Goal: Task Accomplishment & Management: Complete application form

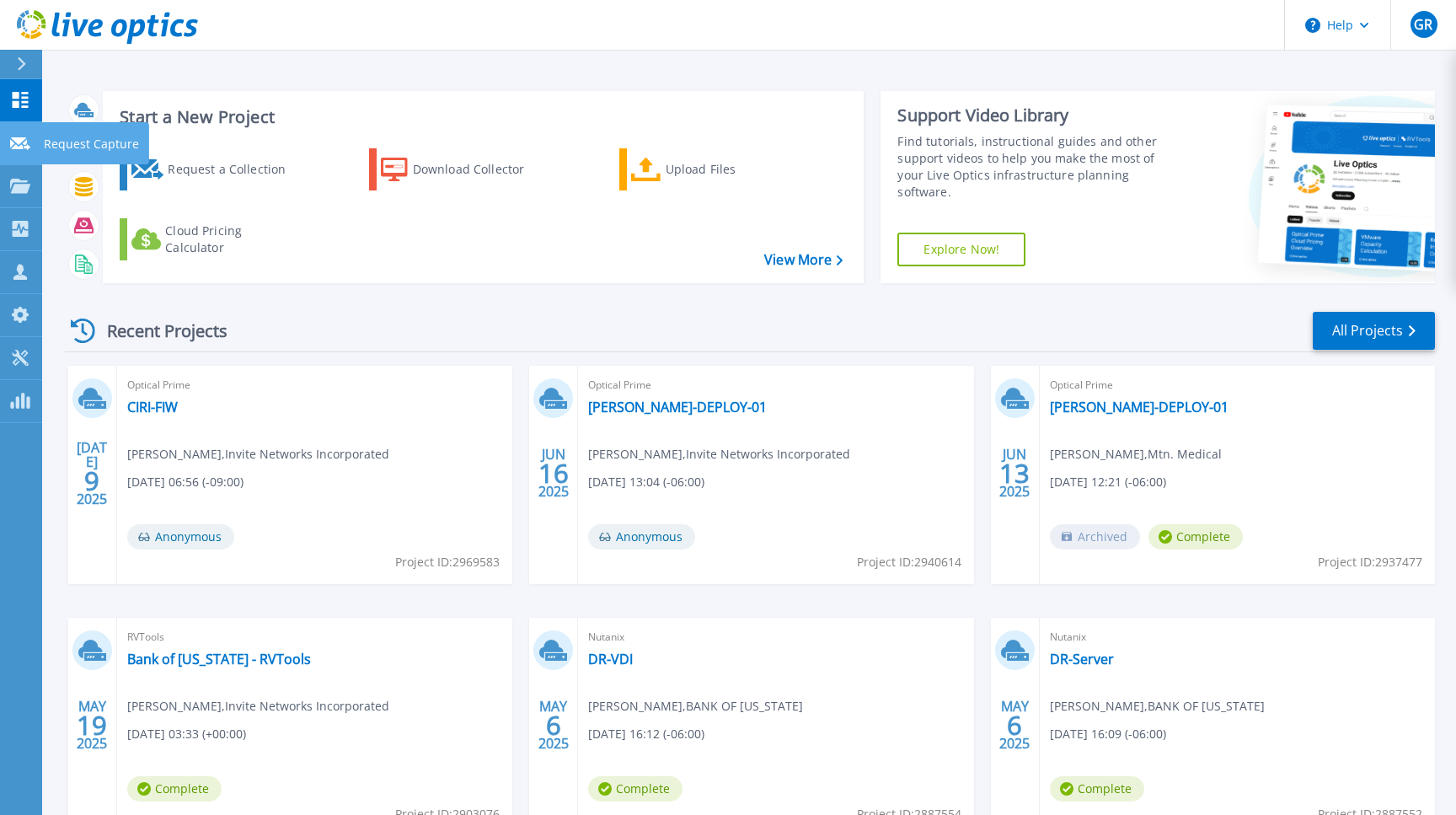
click at [65, 144] on p "Request Capture" at bounding box center [91, 144] width 95 height 44
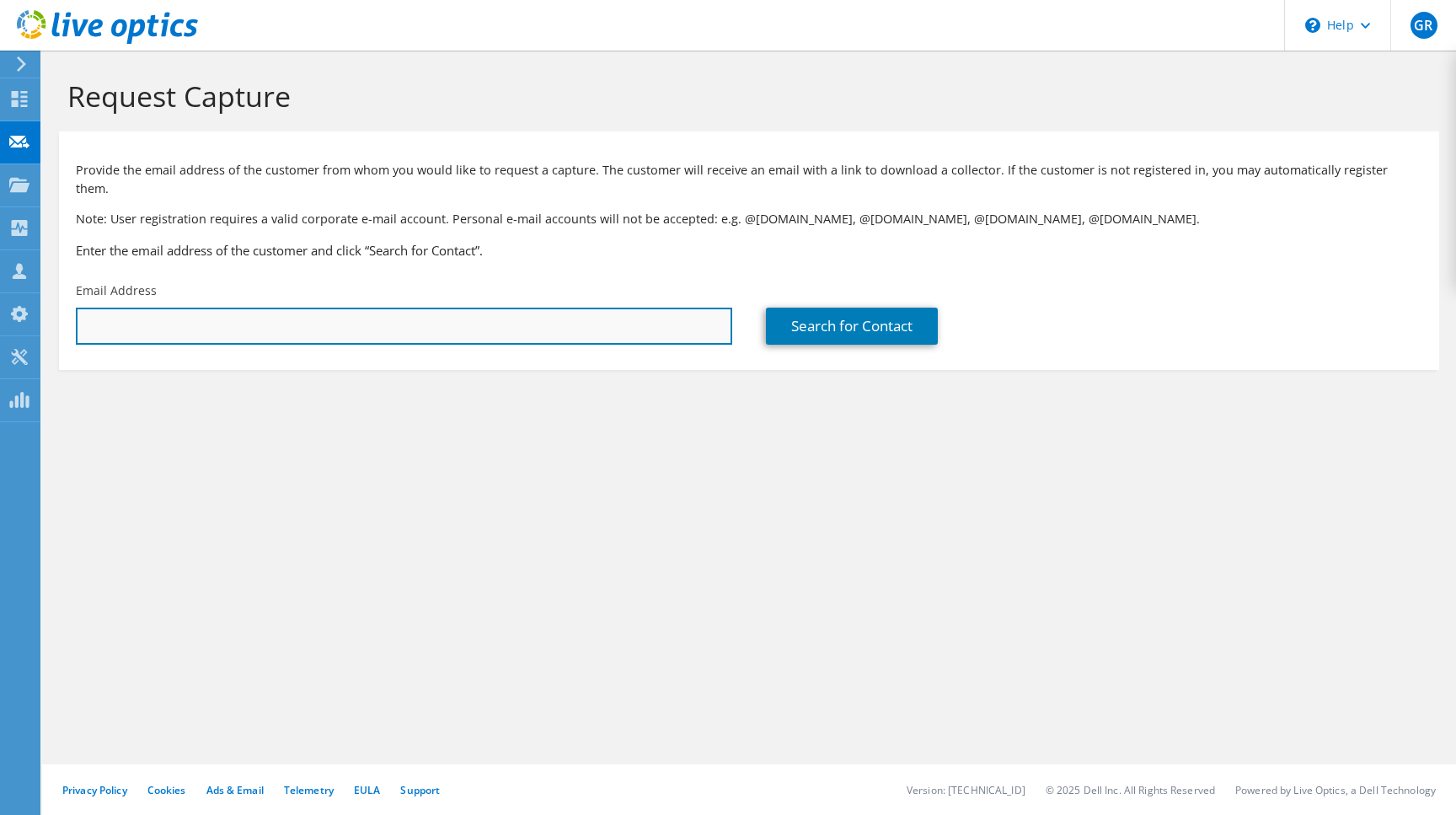
click at [272, 309] on input "text" at bounding box center [404, 326] width 656 height 37
click at [358, 309] on input "text" at bounding box center [404, 326] width 656 height 37
paste input "Zach.Ragan@octanner.com"
type input "Zach.Ragan@octanner.com"
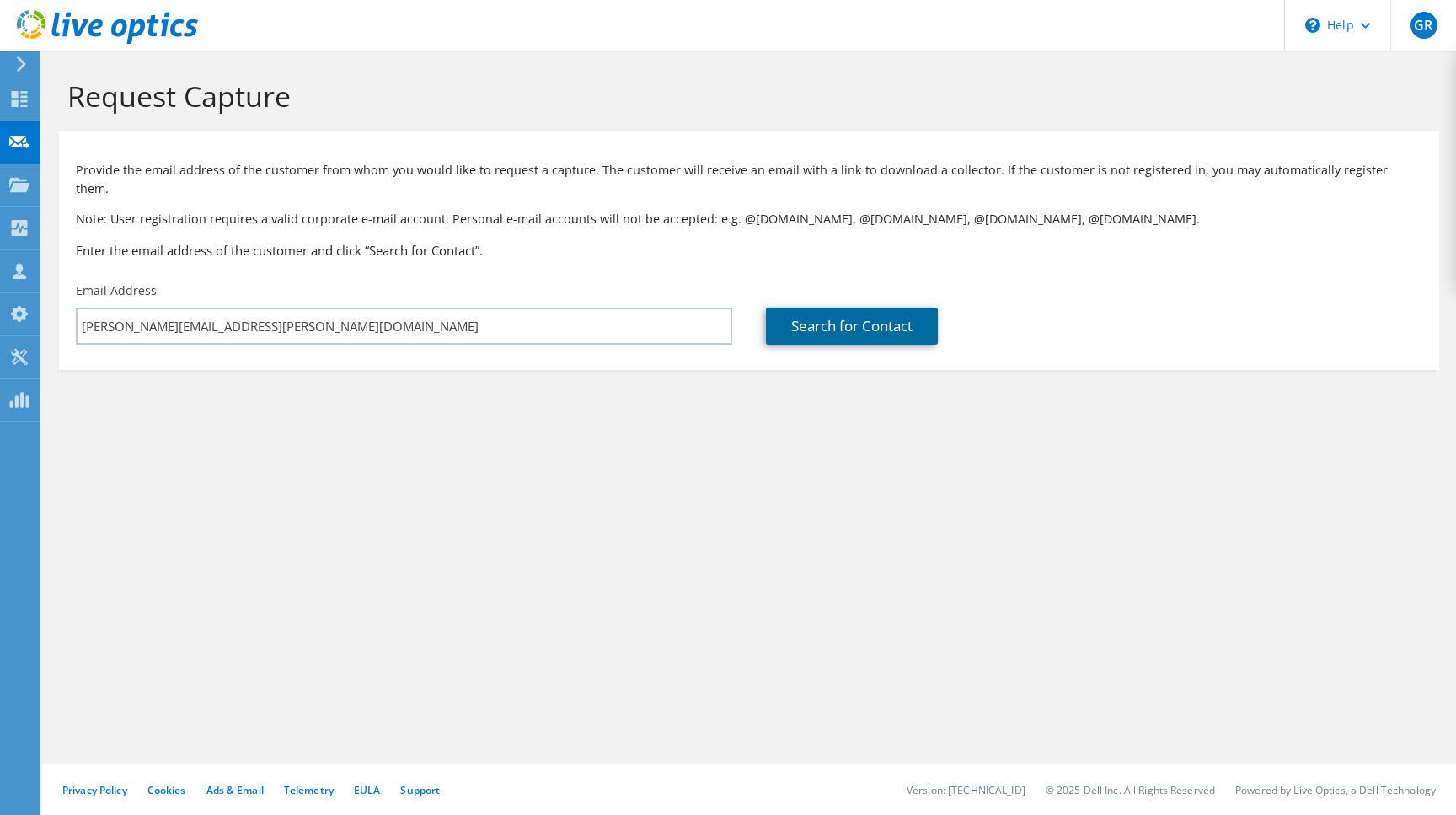
click at [875, 315] on link "Search for Contact" at bounding box center [852, 326] width 172 height 37
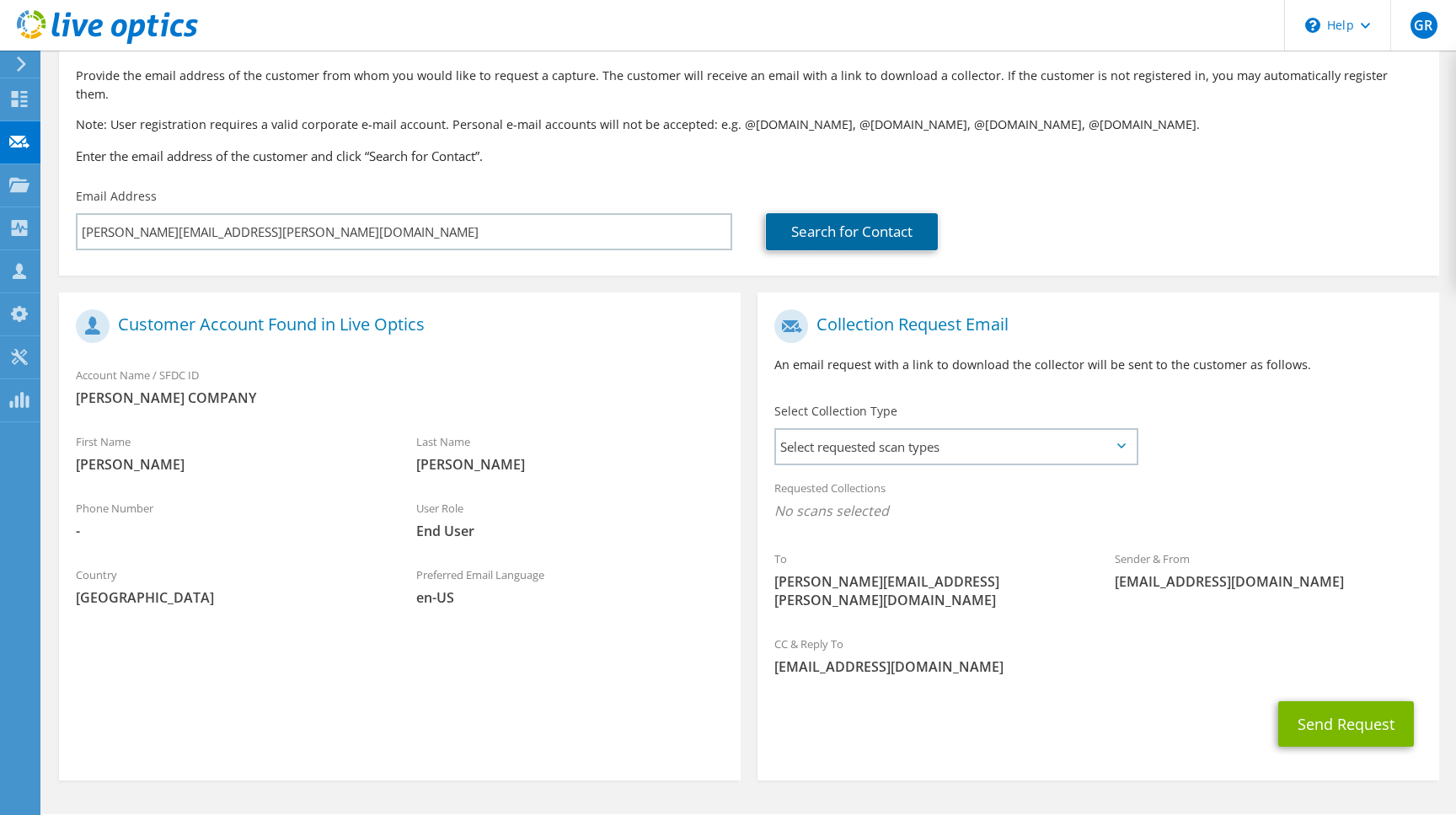
scroll to position [107, 0]
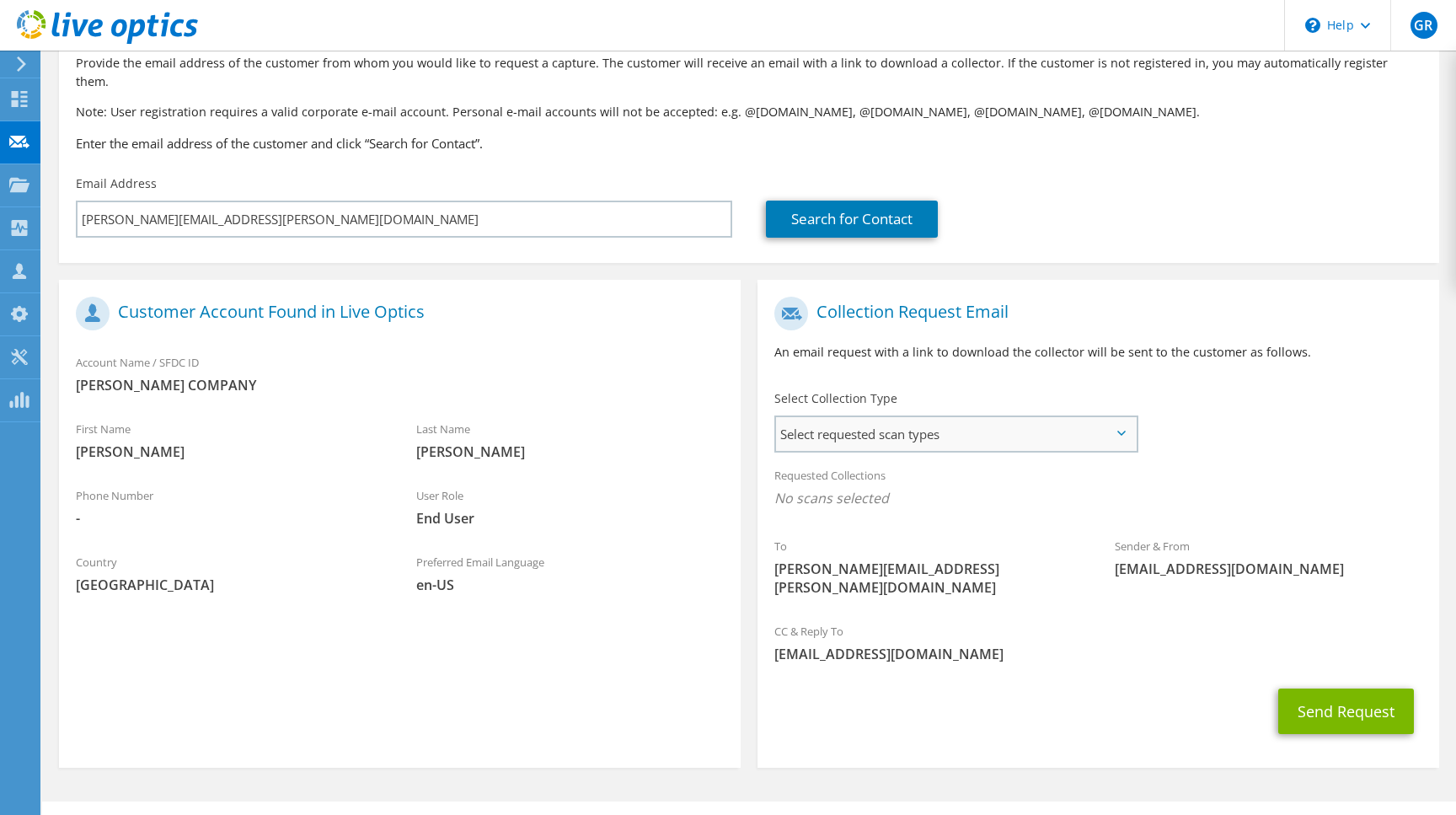
click at [915, 419] on span "Select requested scan types" at bounding box center [956, 434] width 361 height 33
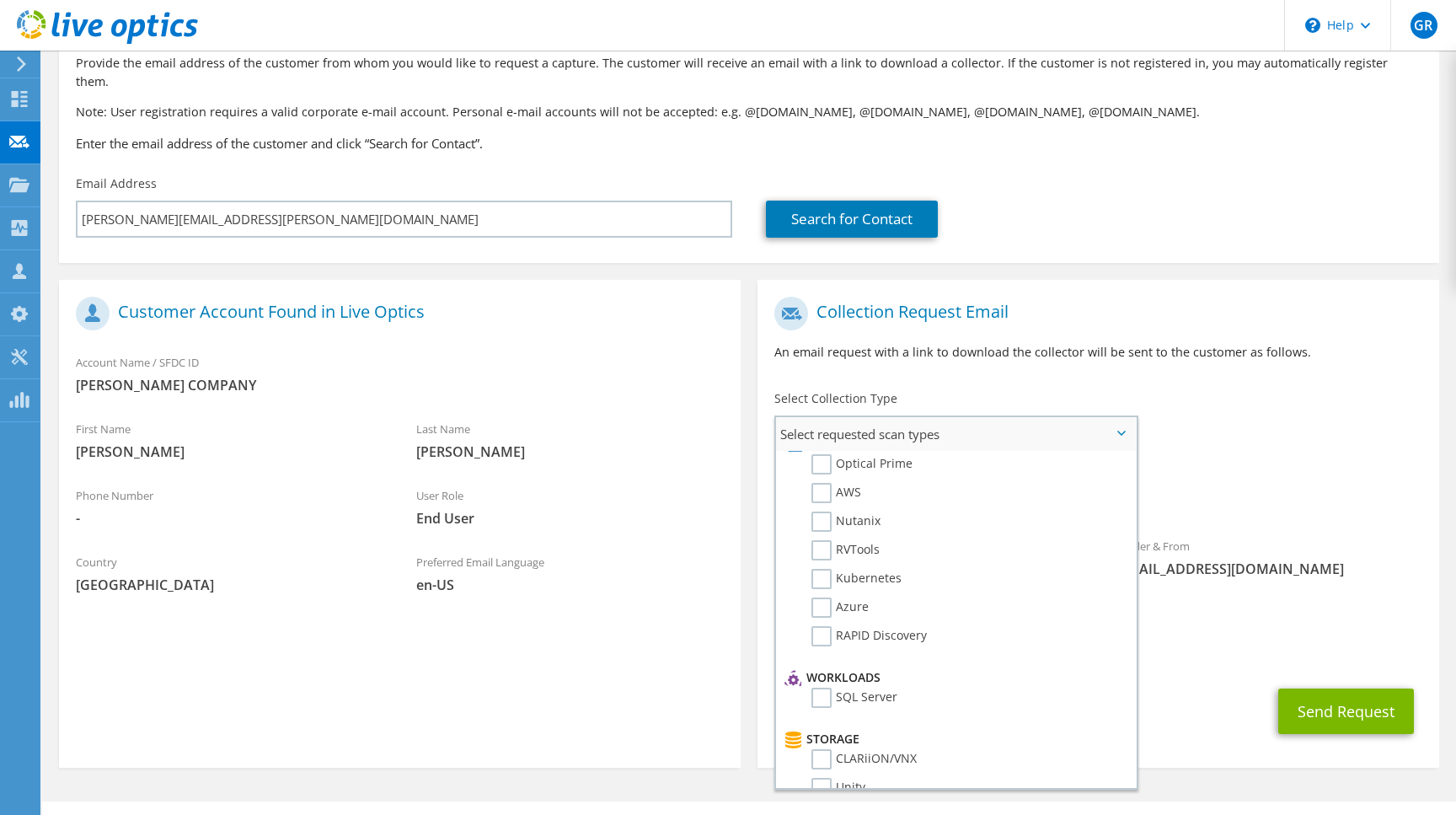
scroll to position [51, 0]
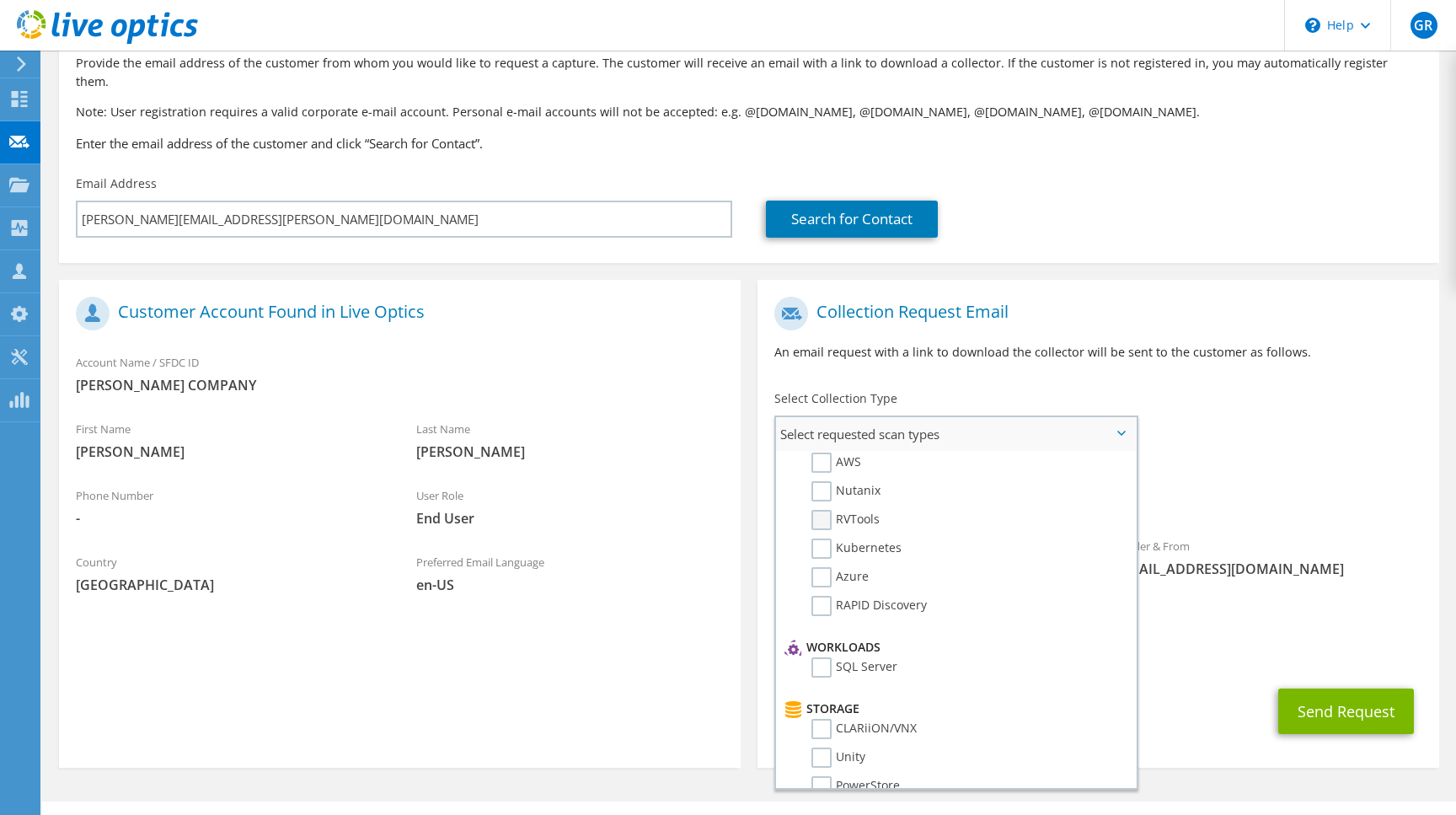
click at [843, 510] on label "RVTools" at bounding box center [846, 520] width 69 height 21
click at [0, 0] on input "RVTools" at bounding box center [0, 0] width 0 height 0
drag, startPoint x: 1283, startPoint y: 500, endPoint x: 1333, endPoint y: 580, distance: 94.3
click at [1283, 500] on div "Requested Collections No scans selected RVTools" at bounding box center [1098, 491] width 681 height 68
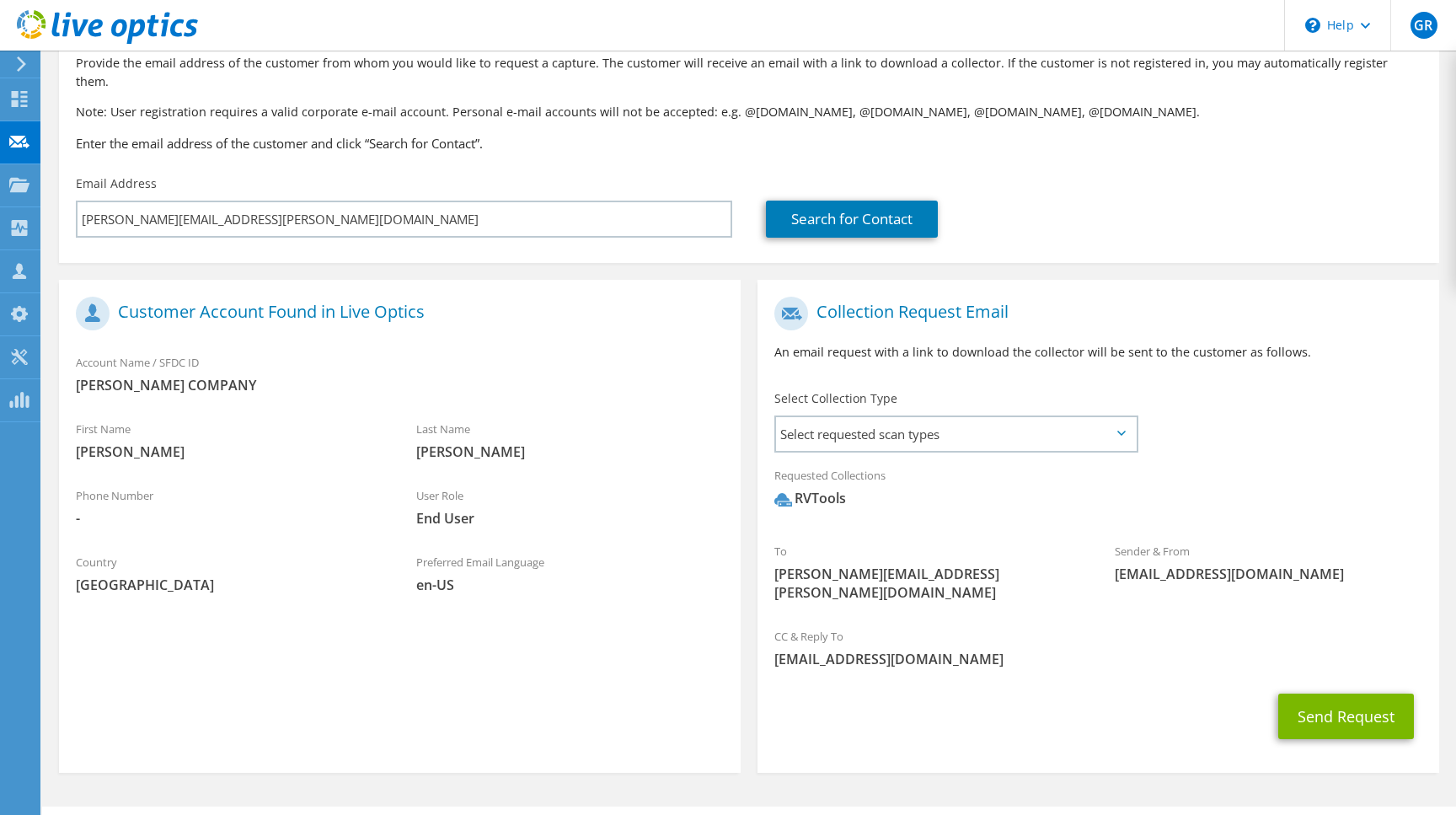
scroll to position [112, 0]
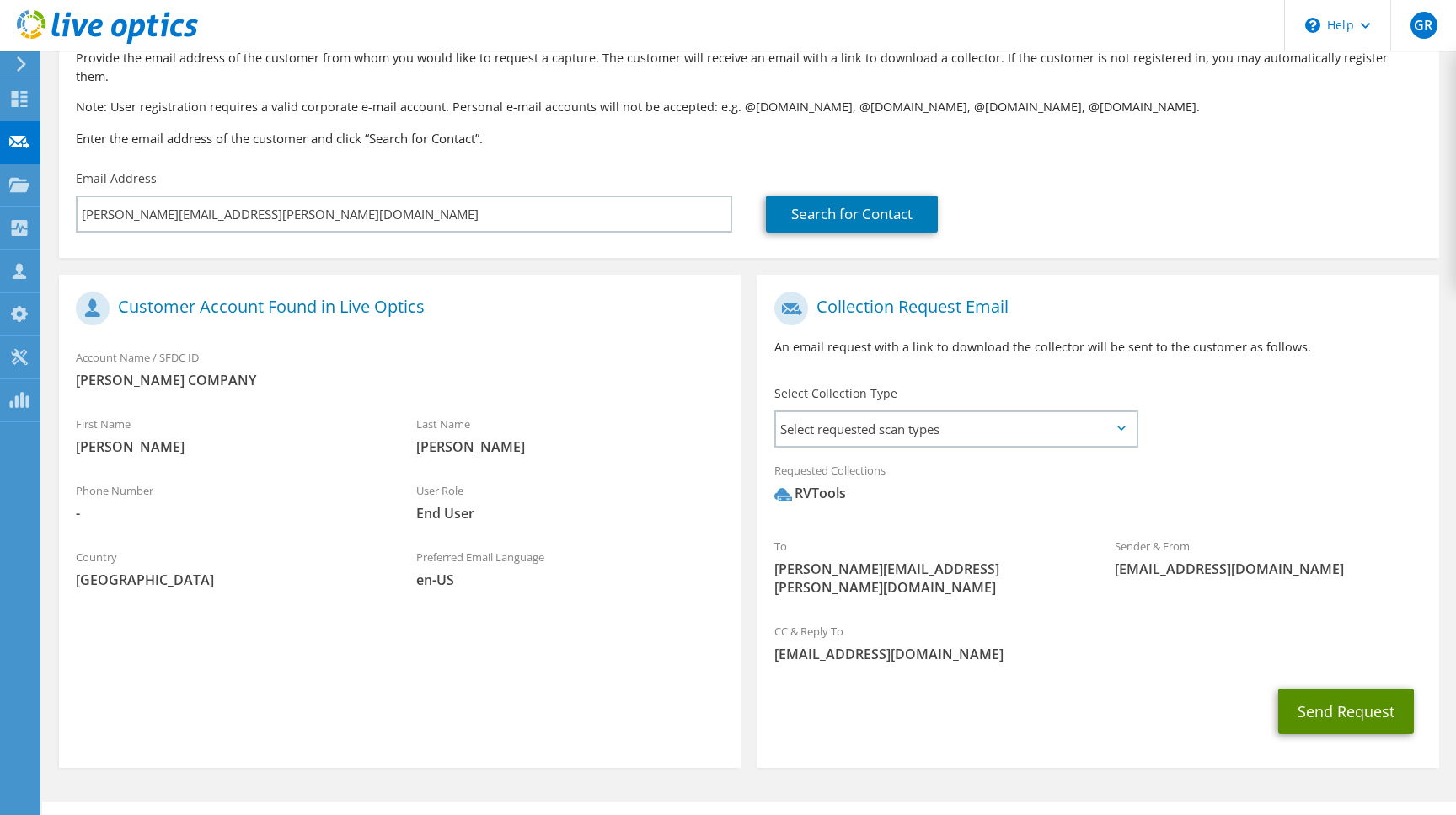
click at [1346, 688] on button "Send Request" at bounding box center [1345, 710] width 135 height 45
